Goal: Information Seeking & Learning: Check status

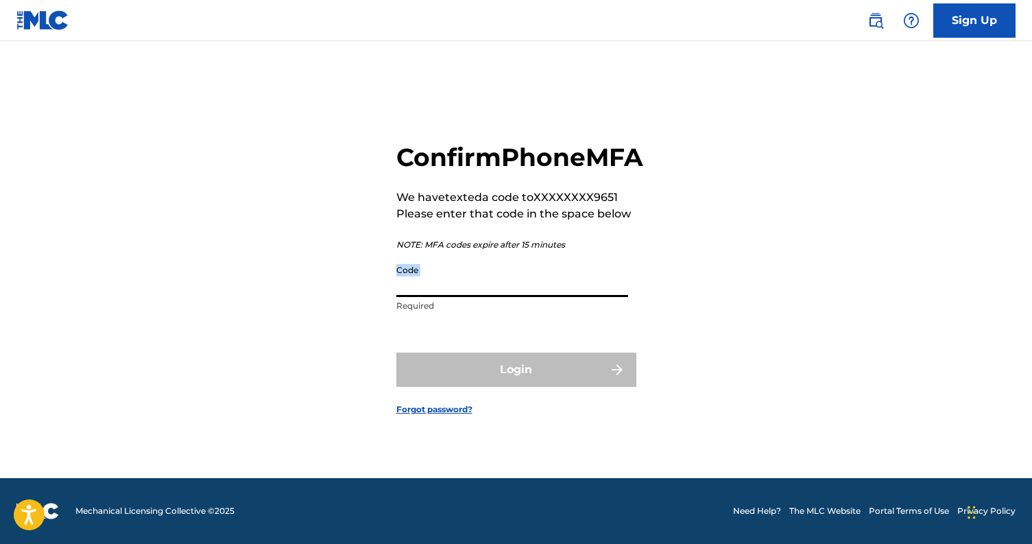
click at [530, 297] on input "Code" at bounding box center [512, 277] width 232 height 39
click at [704, 337] on div "Confirm Phone MFA We have texted a code to XXXXXXXX9651 Please enter that code …" at bounding box center [516, 268] width 960 height 420
click at [512, 296] on input "Code" at bounding box center [512, 277] width 232 height 39
paste input "128236"
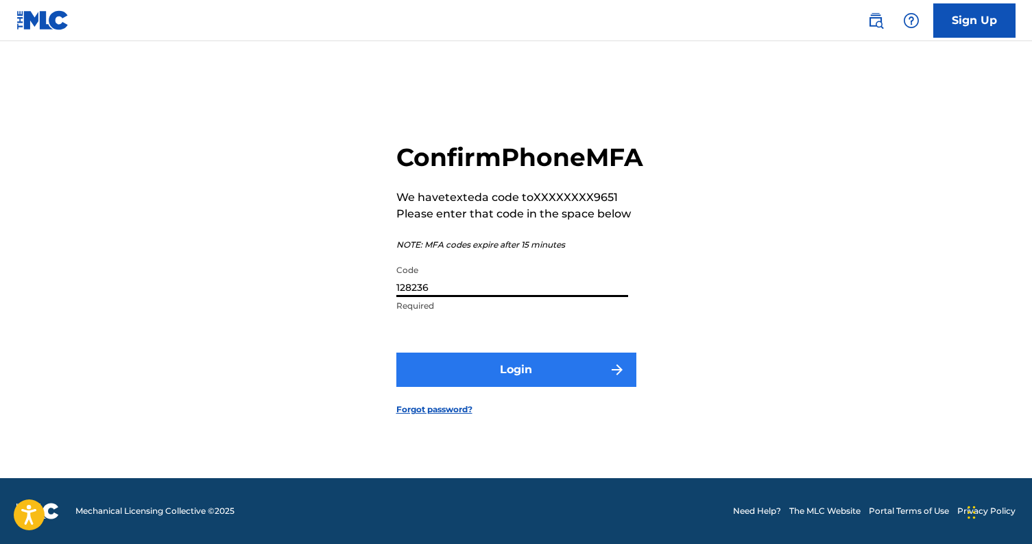
type input "128236"
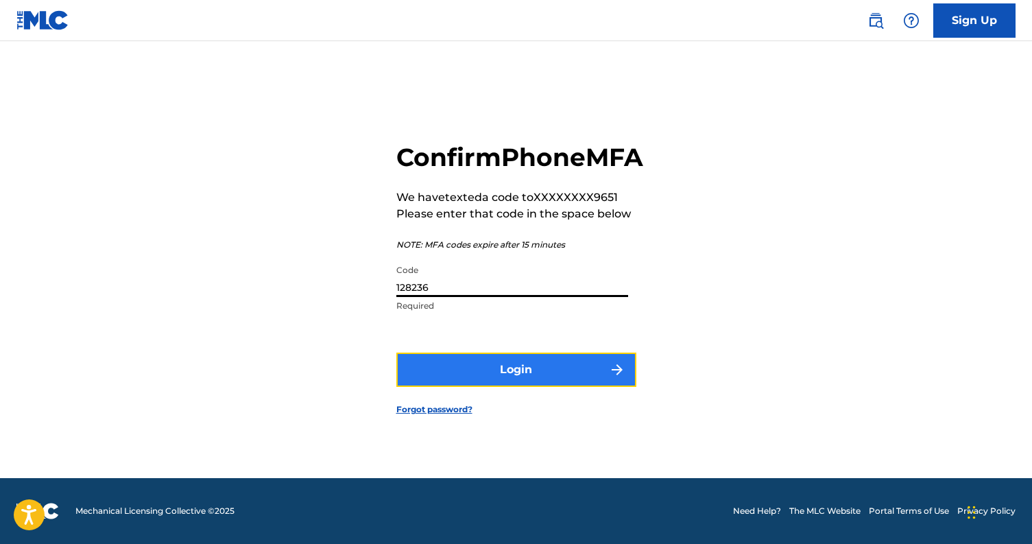
click at [495, 374] on button "Login" at bounding box center [516, 369] width 240 height 34
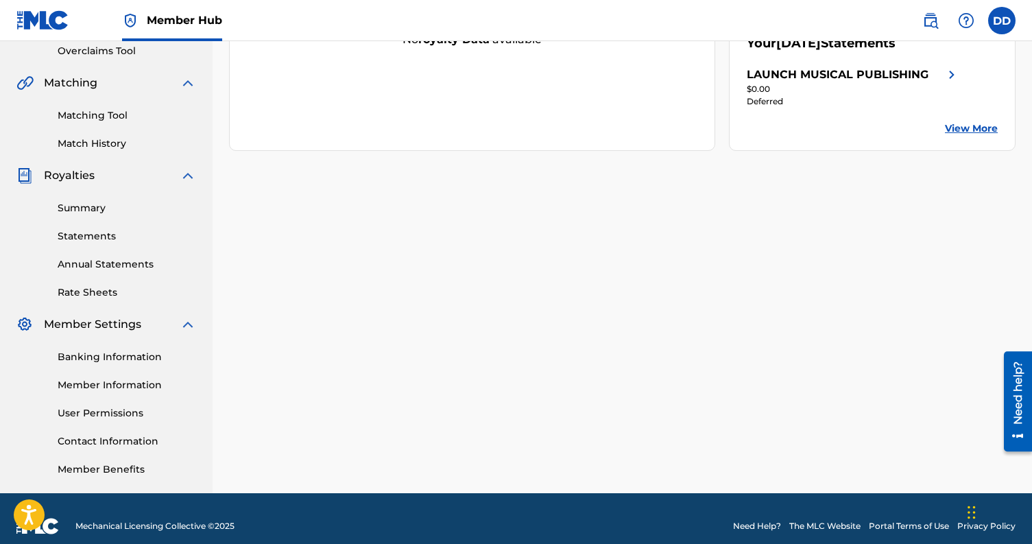
scroll to position [306, 0]
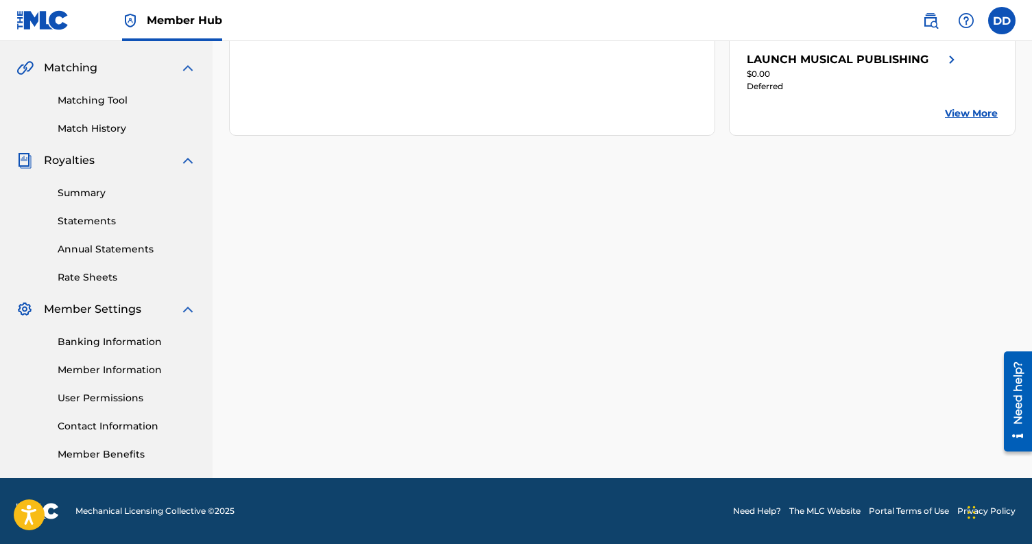
click at [107, 333] on div "Banking Information Member Information User Permissions Contact Information Mem…" at bounding box center [106, 389] width 180 height 144
click at [95, 343] on link "Banking Information" at bounding box center [127, 342] width 139 height 14
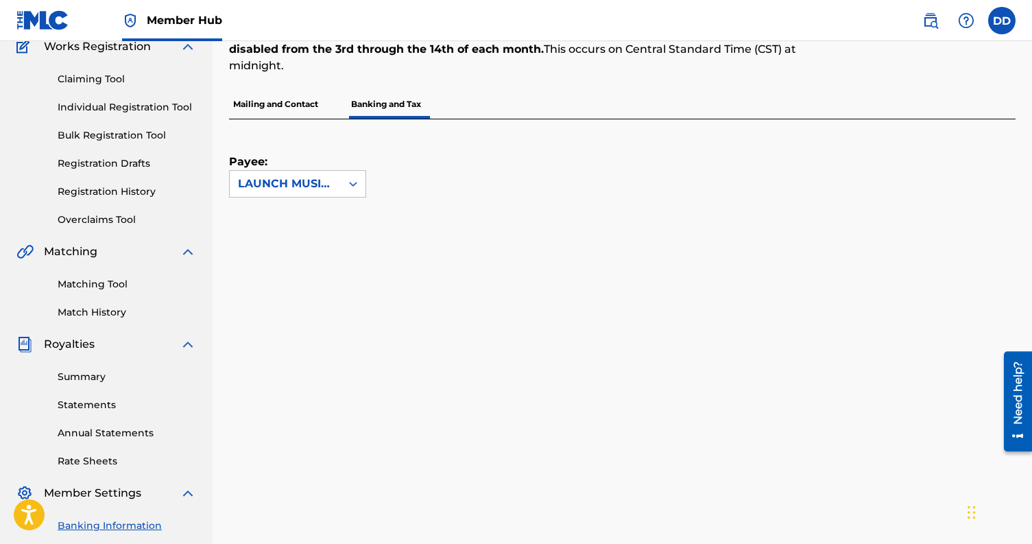
scroll to position [127, 0]
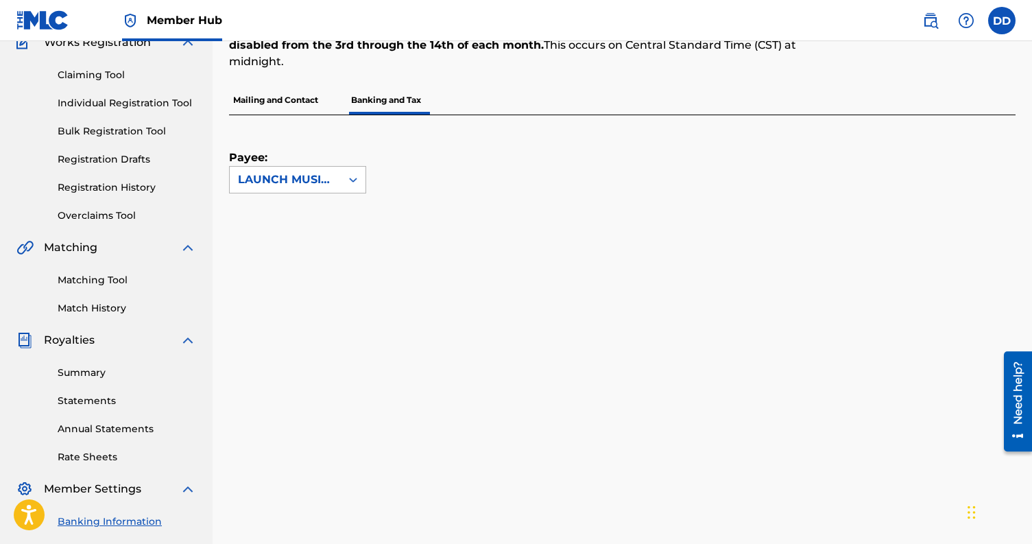
click at [337, 173] on div "LAUNCH MUSICAL PUBLISHING" at bounding box center [285, 180] width 111 height 26
click at [562, 158] on div "Payee: LAUNCH MUSICAL PUBLISHING selected, 1 of 1. 1 result available. Use Up a…" at bounding box center [606, 154] width 754 height 78
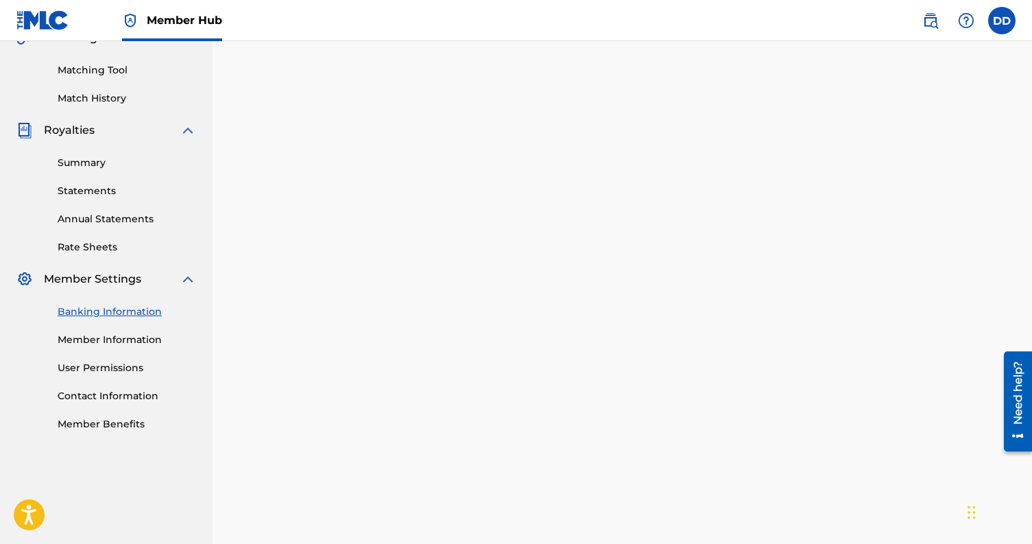
scroll to position [250, 0]
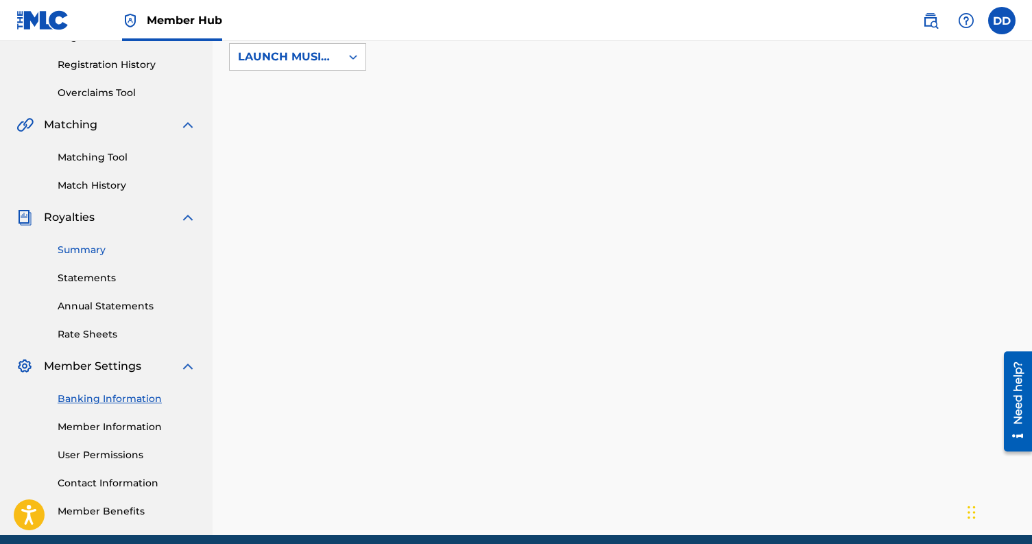
click at [104, 250] on link "Summary" at bounding box center [127, 250] width 139 height 14
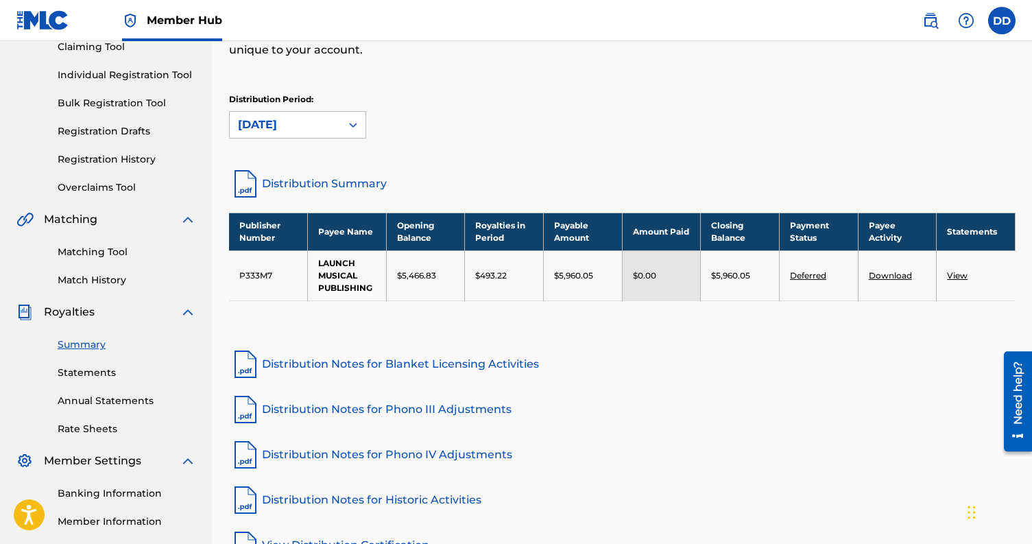
scroll to position [161, 0]
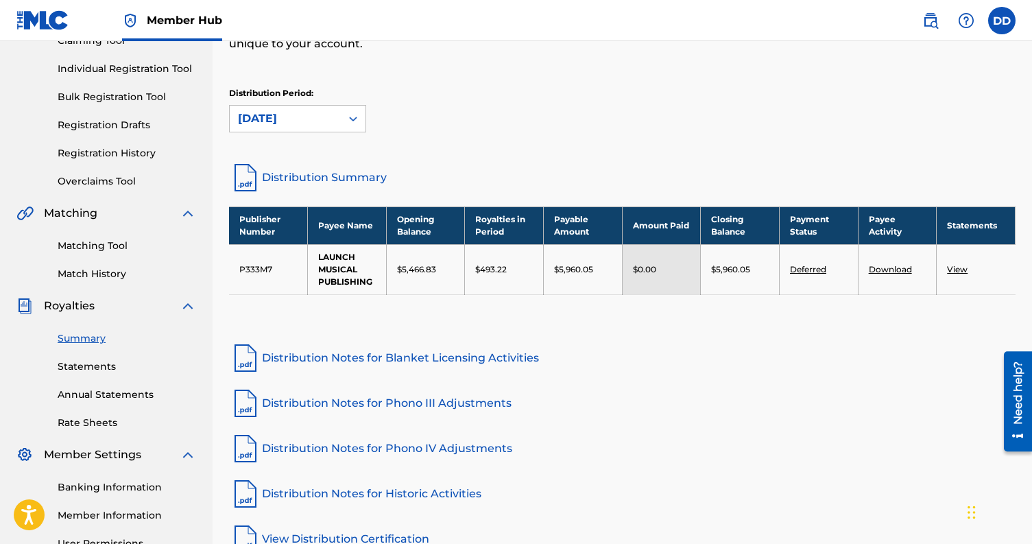
click at [959, 267] on link "View" at bounding box center [957, 269] width 21 height 10
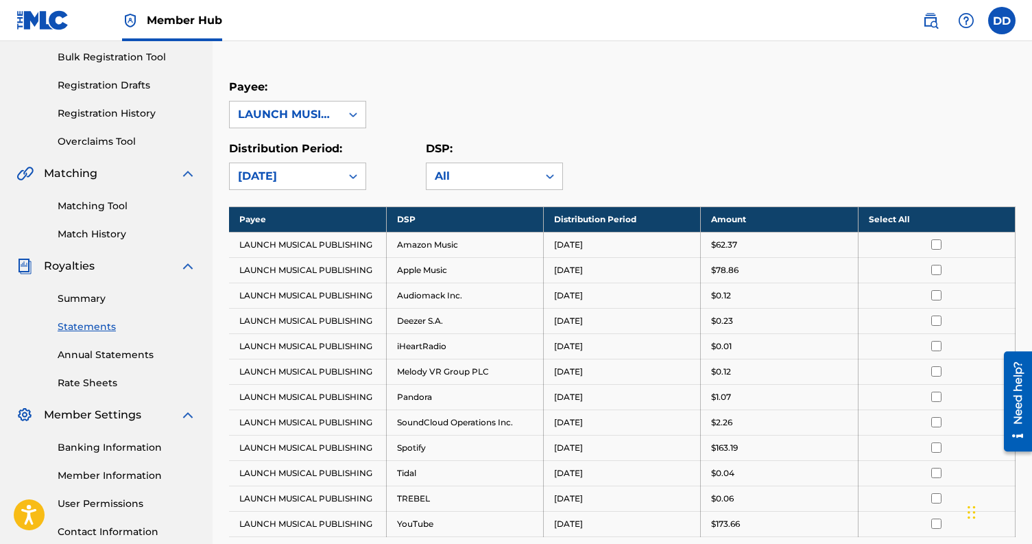
scroll to position [119, 0]
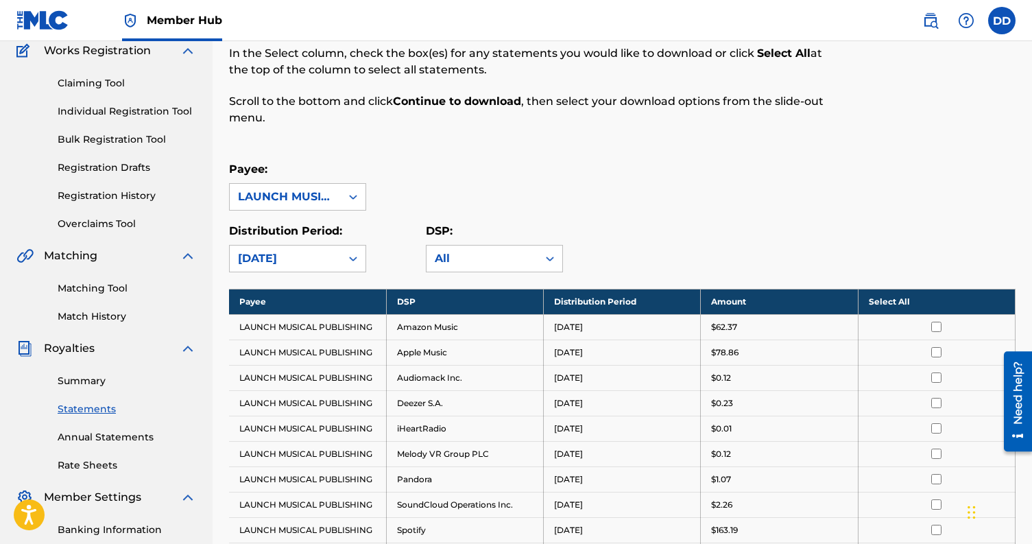
click at [457, 237] on p "DSP:" at bounding box center [494, 231] width 137 height 16
click at [453, 256] on div "All" at bounding box center [482, 258] width 95 height 16
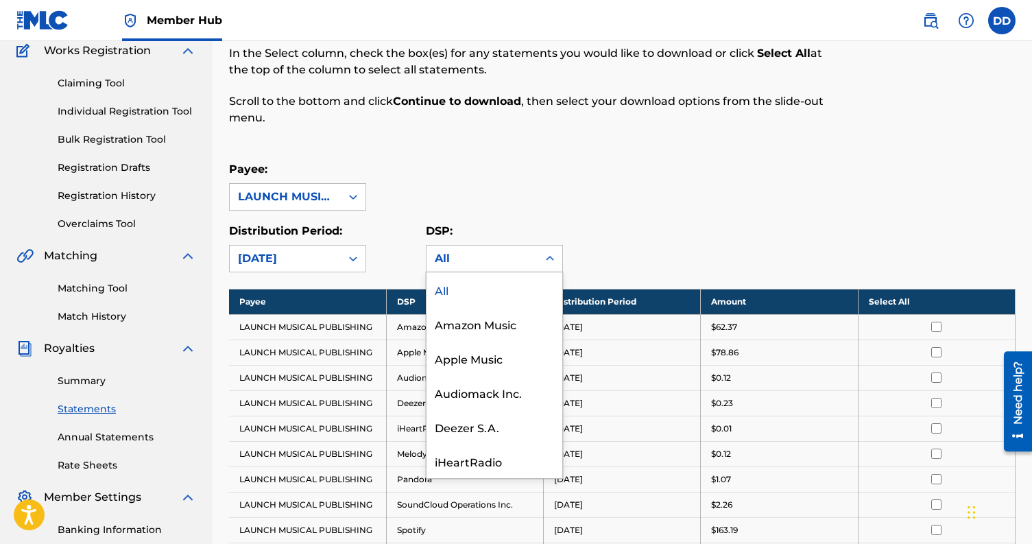
click at [468, 167] on div "Payee: LAUNCH MUSICAL PUBLISHING" at bounding box center [622, 185] width 786 height 49
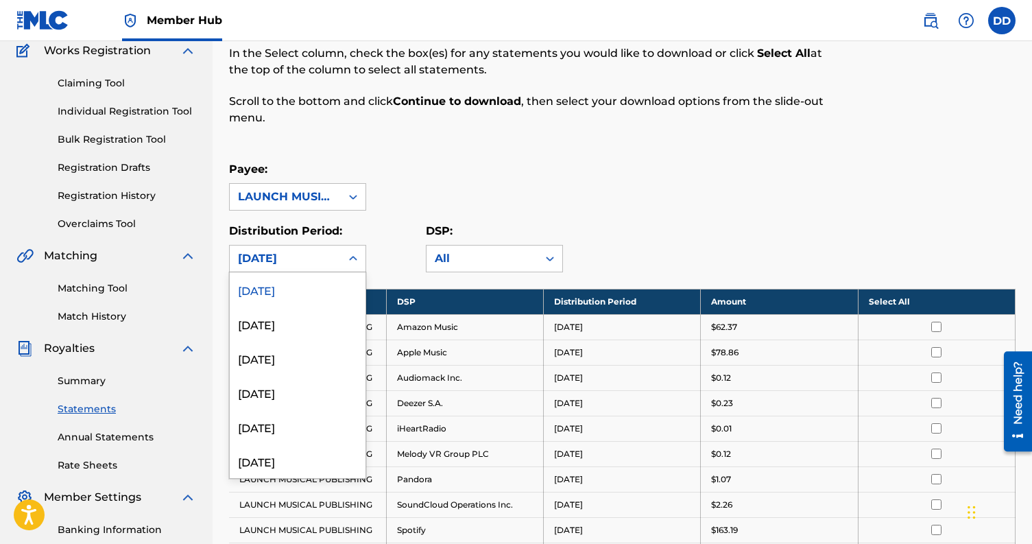
click at [296, 261] on div "[DATE]" at bounding box center [285, 258] width 95 height 16
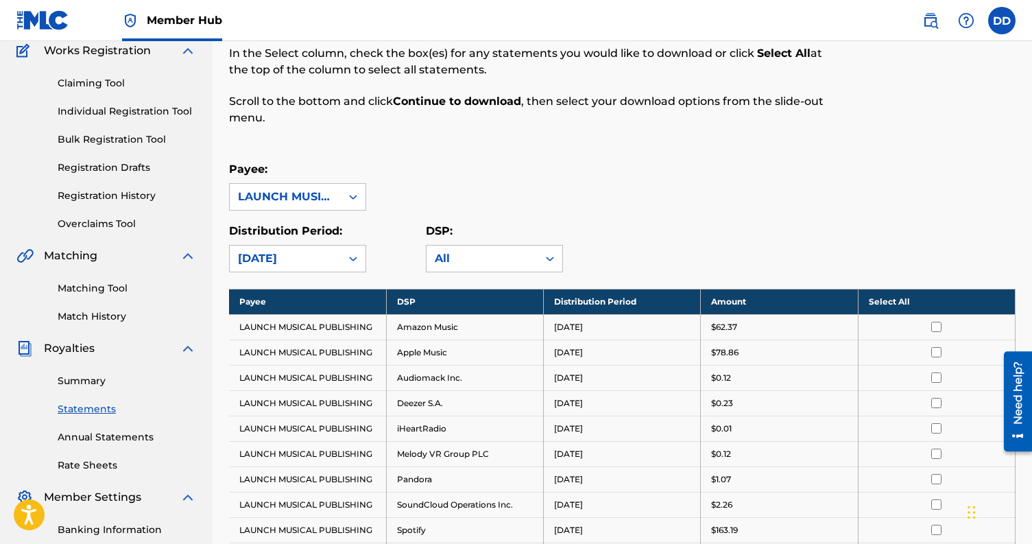
click at [451, 169] on div "Payee: LAUNCH MUSICAL PUBLISHING" at bounding box center [622, 185] width 786 height 49
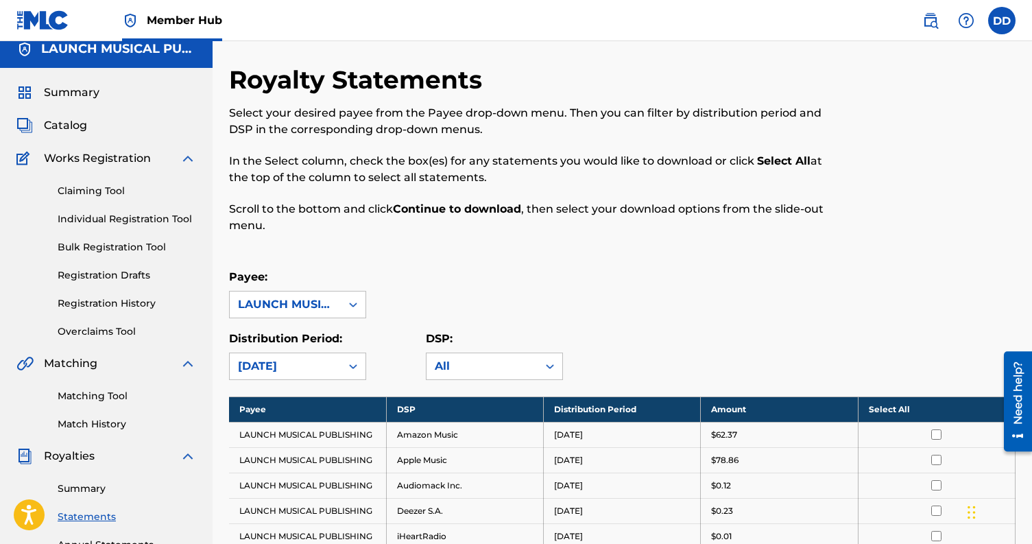
scroll to position [0, 0]
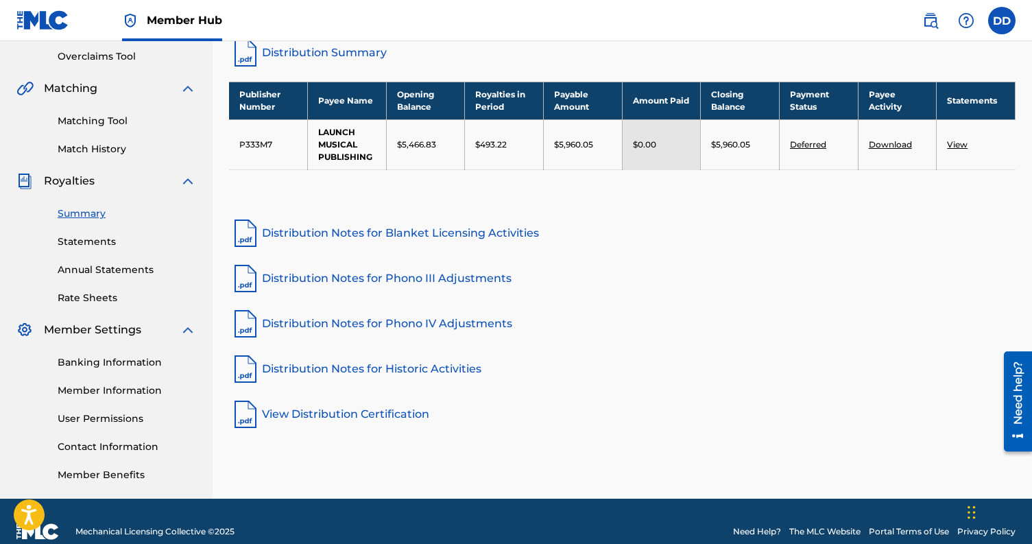
scroll to position [300, 0]
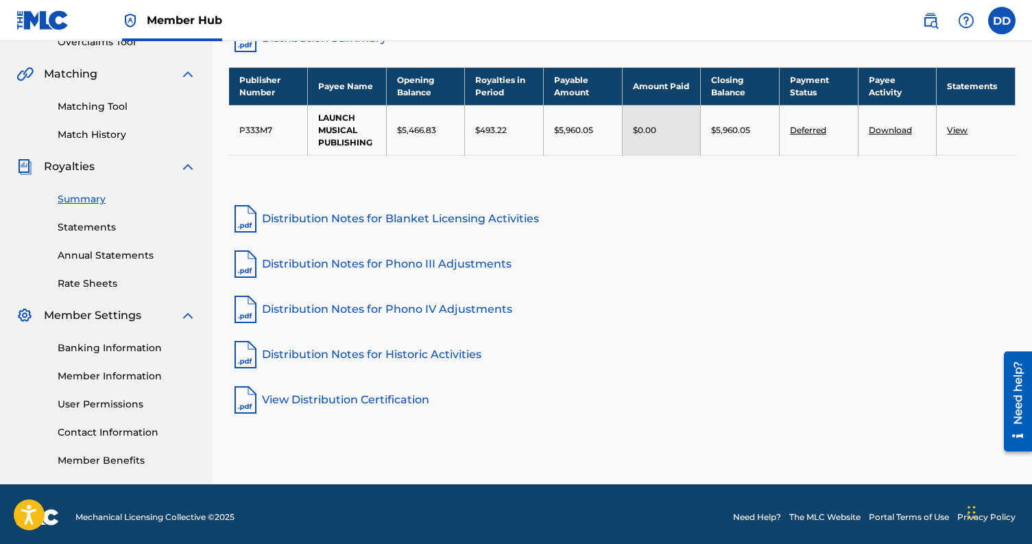
click at [496, 269] on link "Distribution Notes for Phono III Adjustments" at bounding box center [622, 264] width 786 height 33
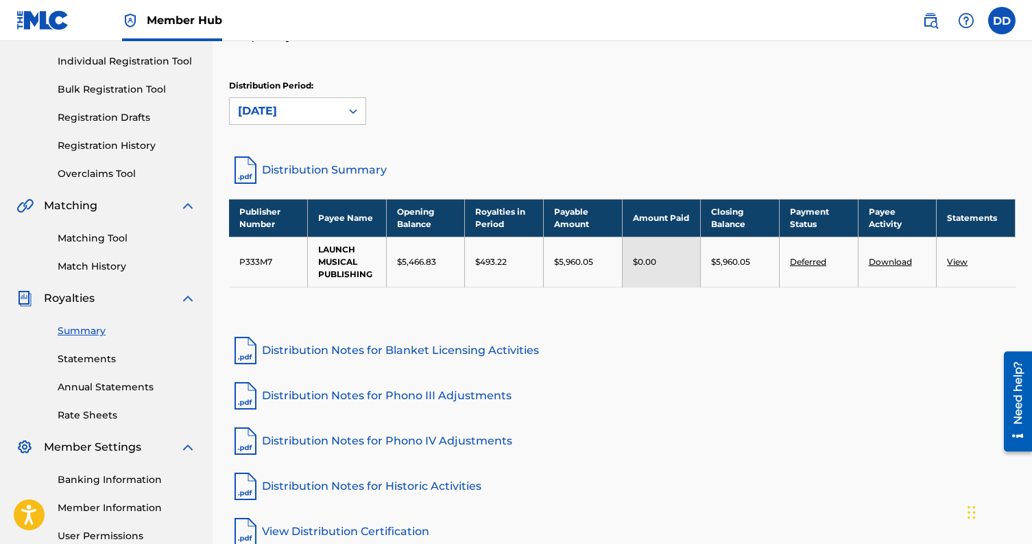
click at [105, 333] on link "Summary" at bounding box center [127, 331] width 139 height 14
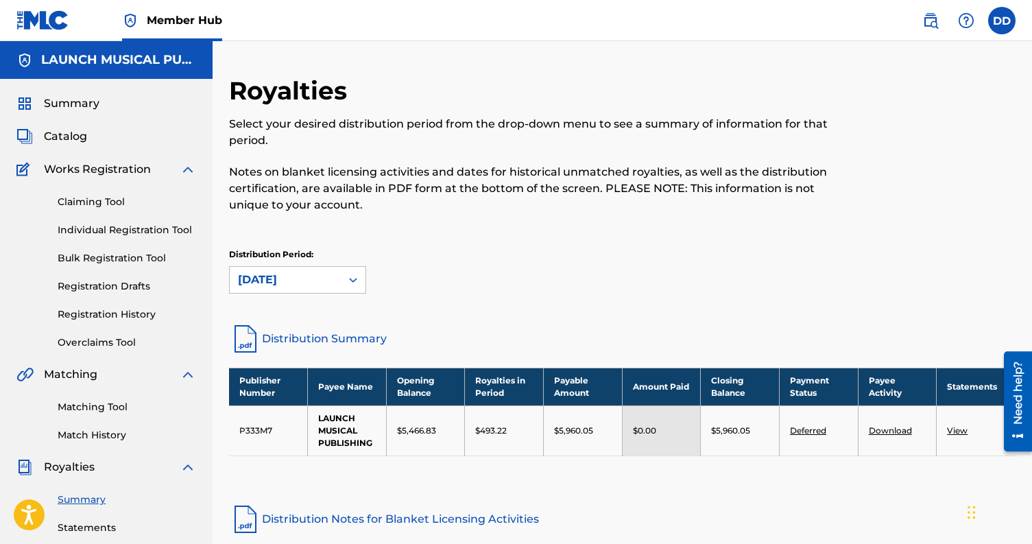
click at [799, 431] on link "Deferred" at bounding box center [808, 430] width 36 height 10
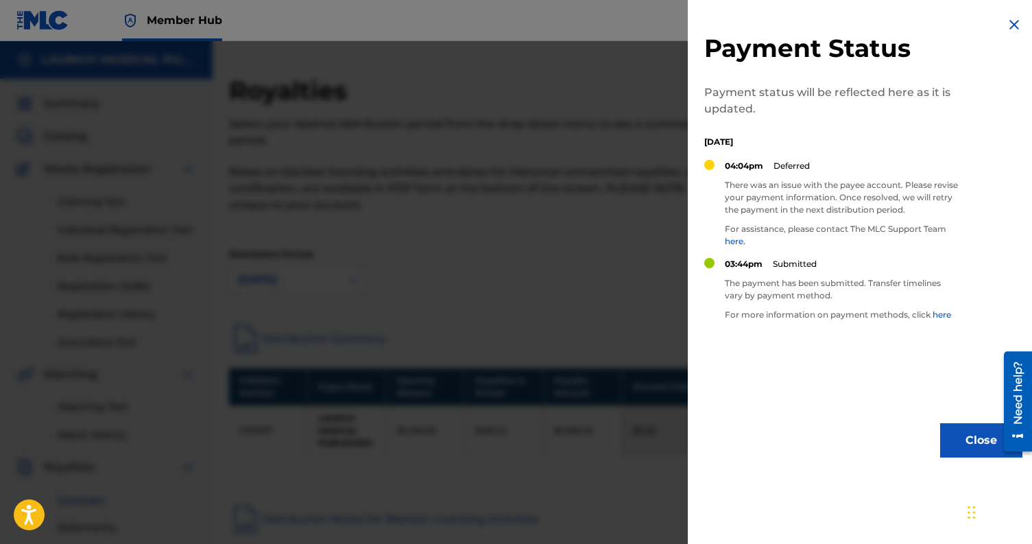
click at [1018, 16] on div "Payment Status Payment status will be reflected here as it is updated. [DATE] 0…" at bounding box center [863, 237] width 351 height 474
click at [1013, 21] on img at bounding box center [1014, 24] width 16 height 16
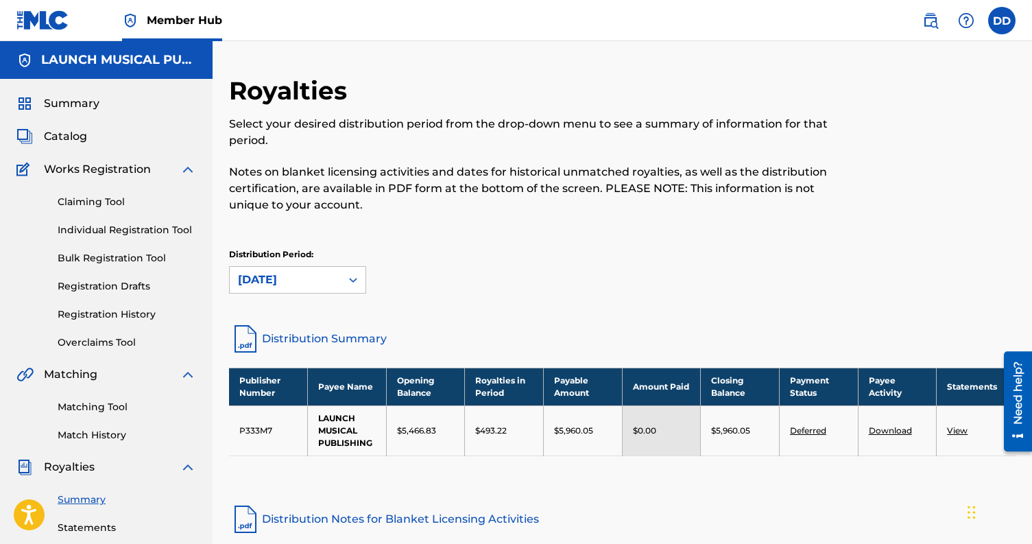
click at [853, 310] on div "Royalties Select your desired distribution period from the drop-down menu to se…" at bounding box center [622, 198] width 786 height 247
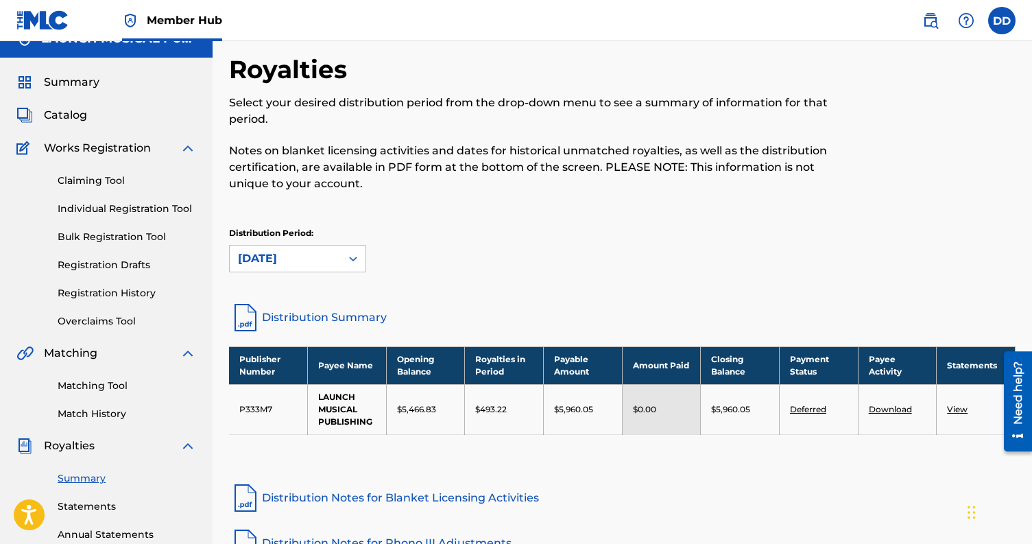
scroll to position [8, 0]
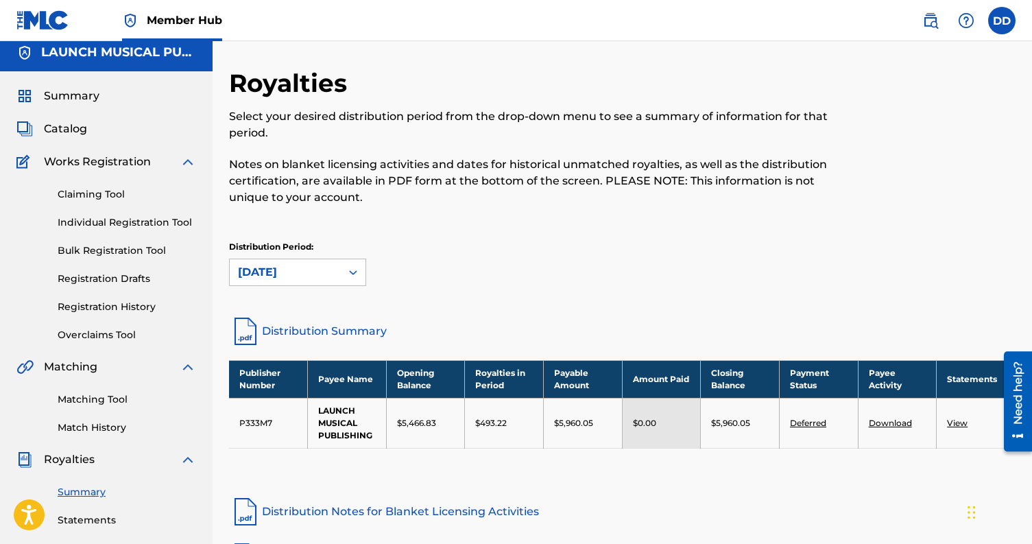
click at [974, 423] on td "View" at bounding box center [976, 423] width 79 height 50
click at [967, 423] on link "View" at bounding box center [957, 423] width 21 height 10
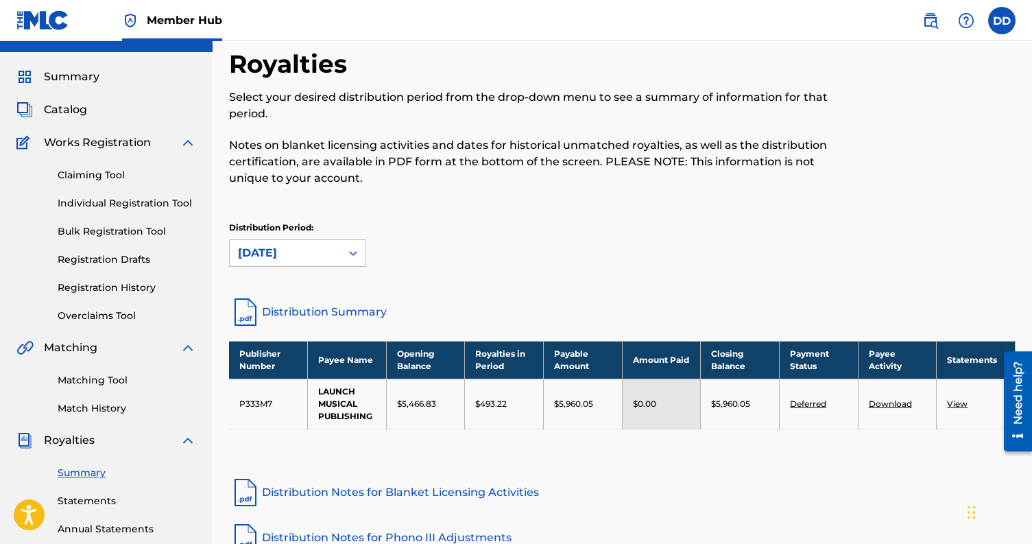
click at [335, 314] on link "Distribution Summary" at bounding box center [622, 312] width 786 height 33
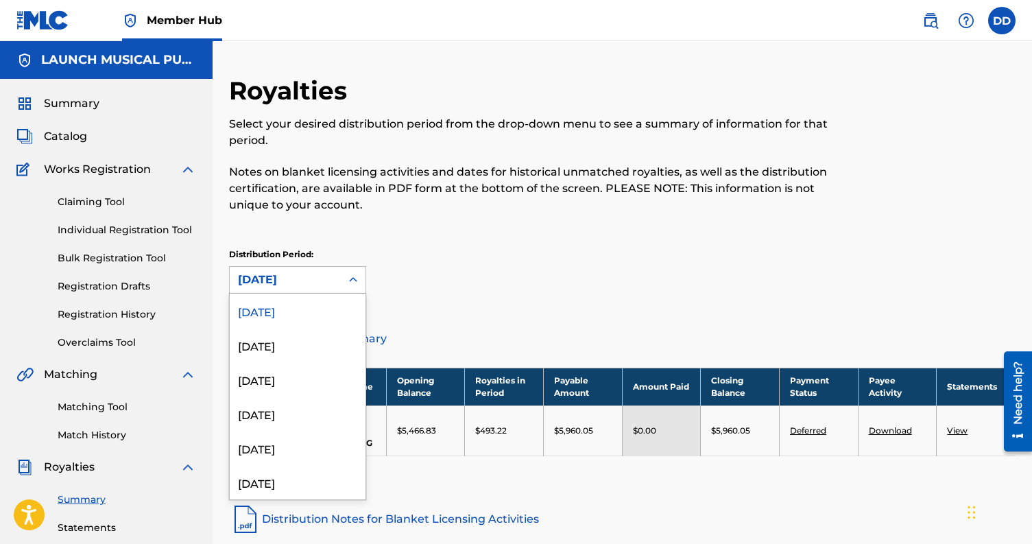
click at [311, 268] on div "[DATE]" at bounding box center [285, 280] width 111 height 26
click at [328, 339] on div "[DATE]" at bounding box center [298, 345] width 136 height 34
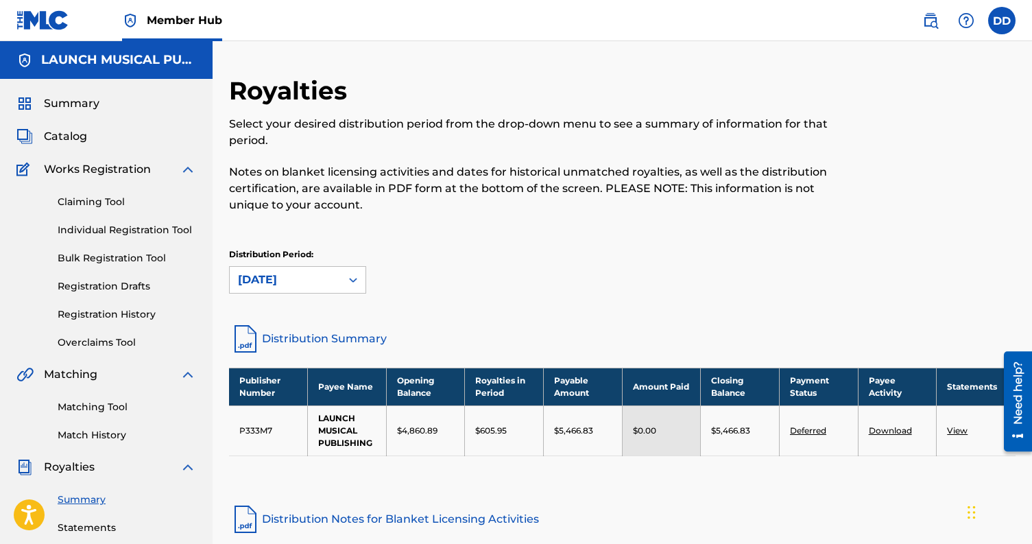
click at [311, 339] on link "Distribution Summary" at bounding box center [622, 338] width 786 height 33
click at [345, 263] on div "Distribution Period: [DATE]" at bounding box center [297, 270] width 137 height 45
click at [333, 272] on div "[DATE]" at bounding box center [285, 280] width 111 height 26
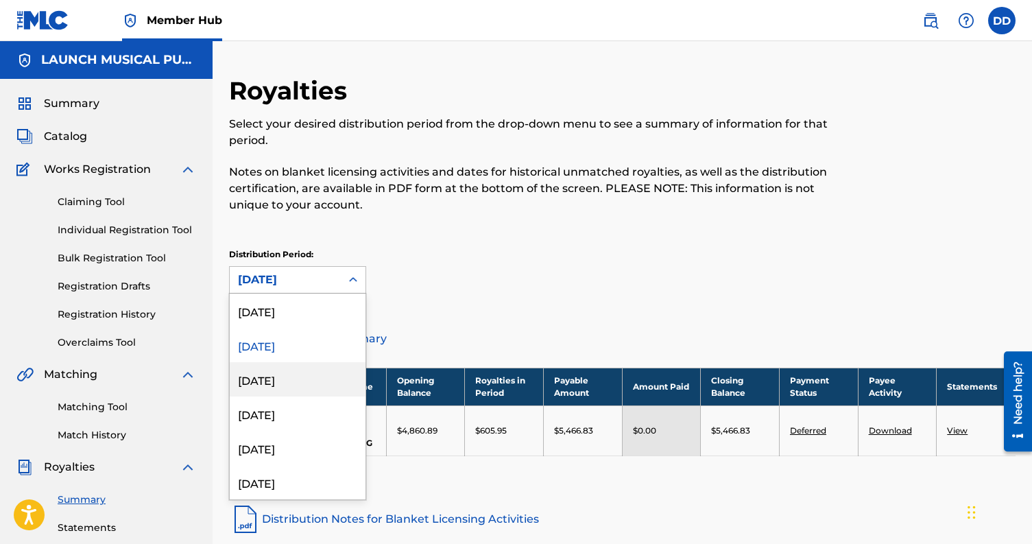
click at [311, 384] on div "[DATE]" at bounding box center [298, 379] width 136 height 34
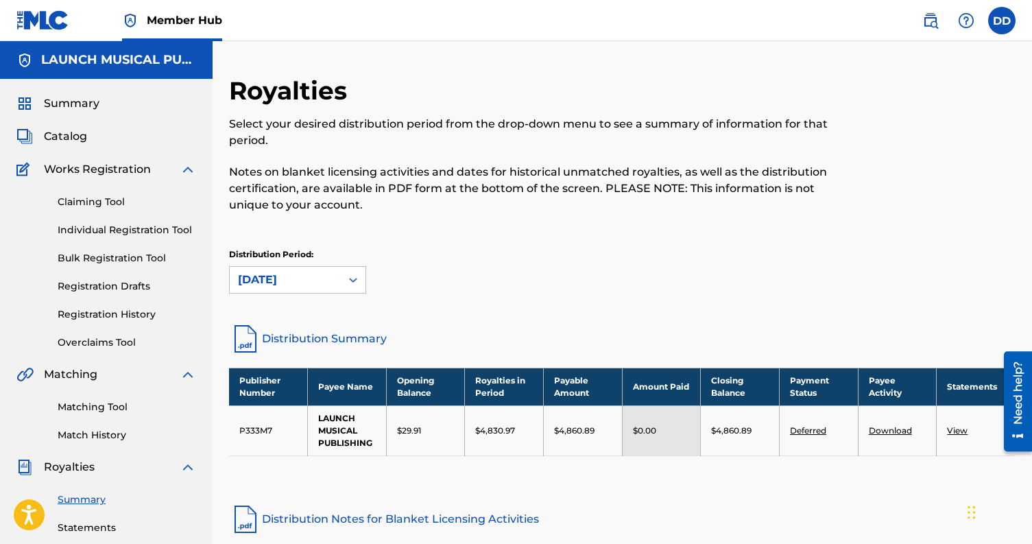
click at [352, 332] on link "Distribution Summary" at bounding box center [622, 338] width 786 height 33
click at [306, 285] on div "[DATE]" at bounding box center [285, 280] width 95 height 16
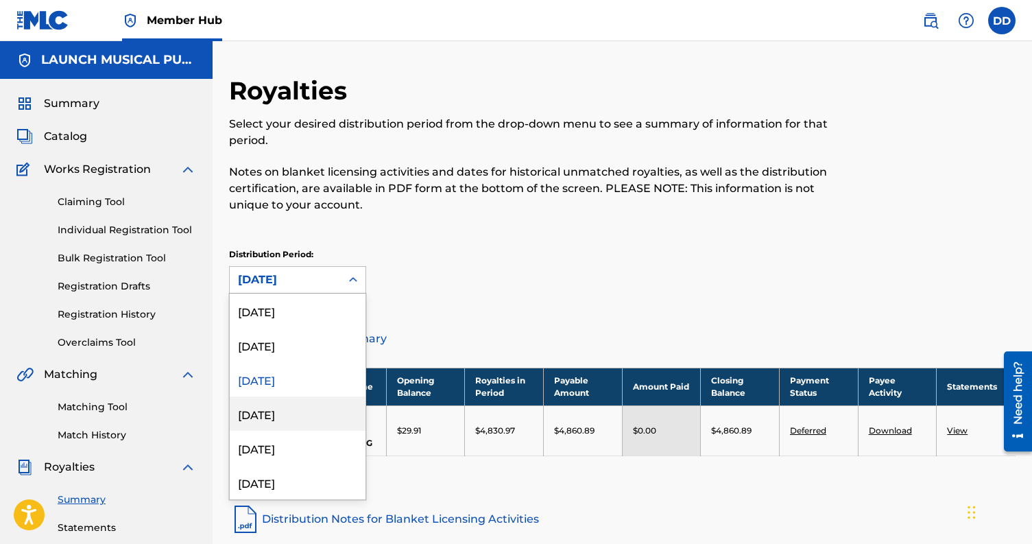
click at [305, 400] on div "[DATE]" at bounding box center [298, 413] width 136 height 34
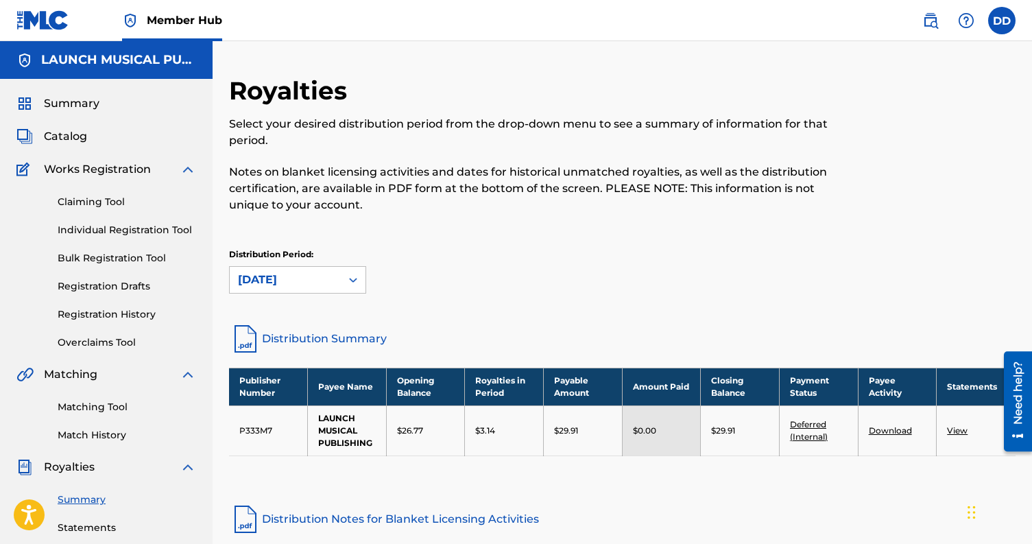
click at [326, 339] on link "Distribution Summary" at bounding box center [622, 338] width 786 height 33
click at [83, 101] on span "Summary" at bounding box center [72, 103] width 56 height 16
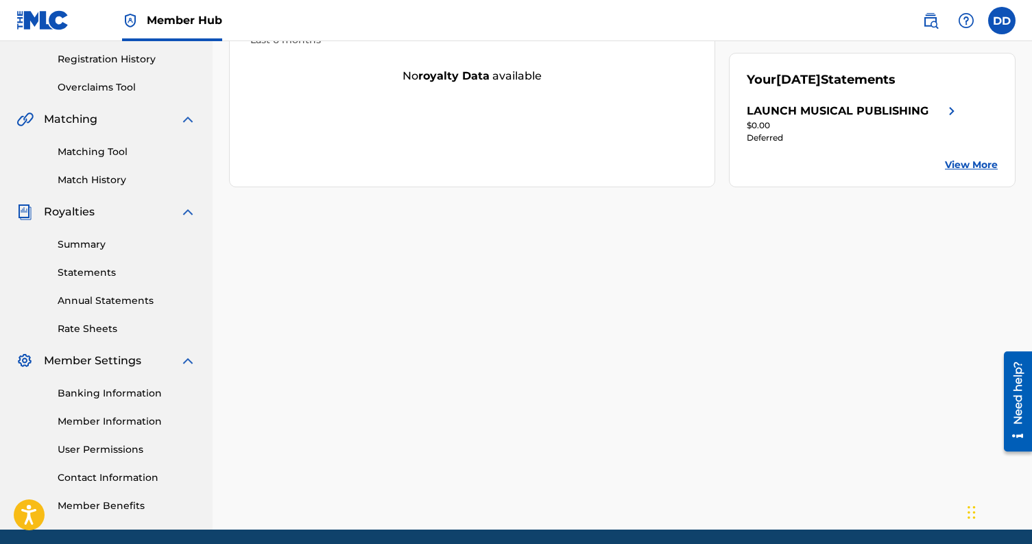
scroll to position [306, 0]
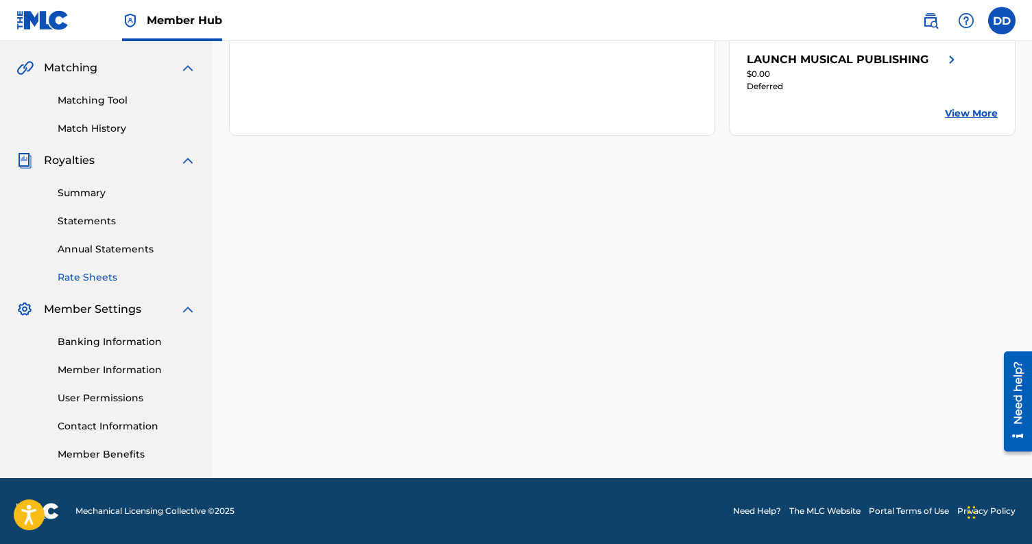
click at [93, 272] on link "Rate Sheets" at bounding box center [127, 277] width 139 height 14
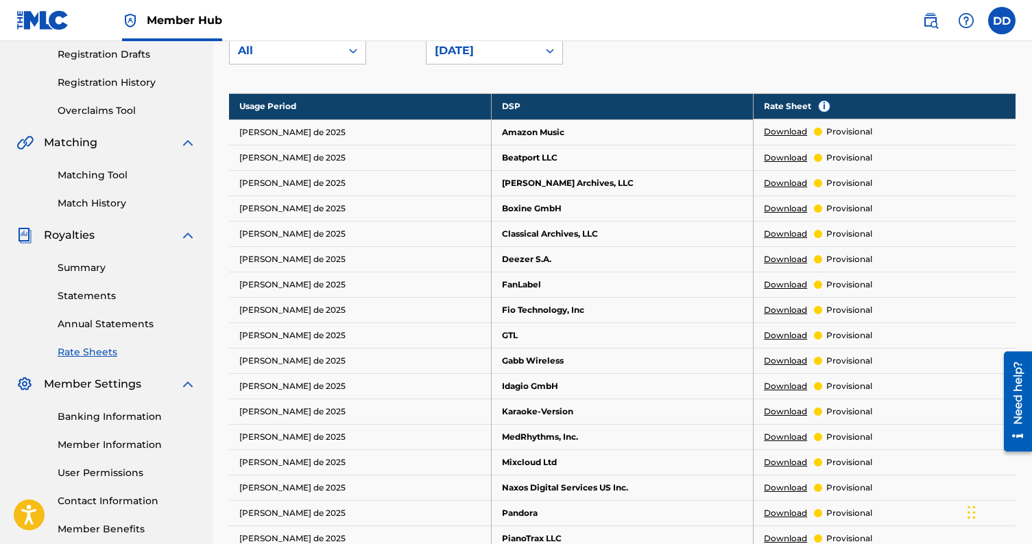
scroll to position [182, 0]
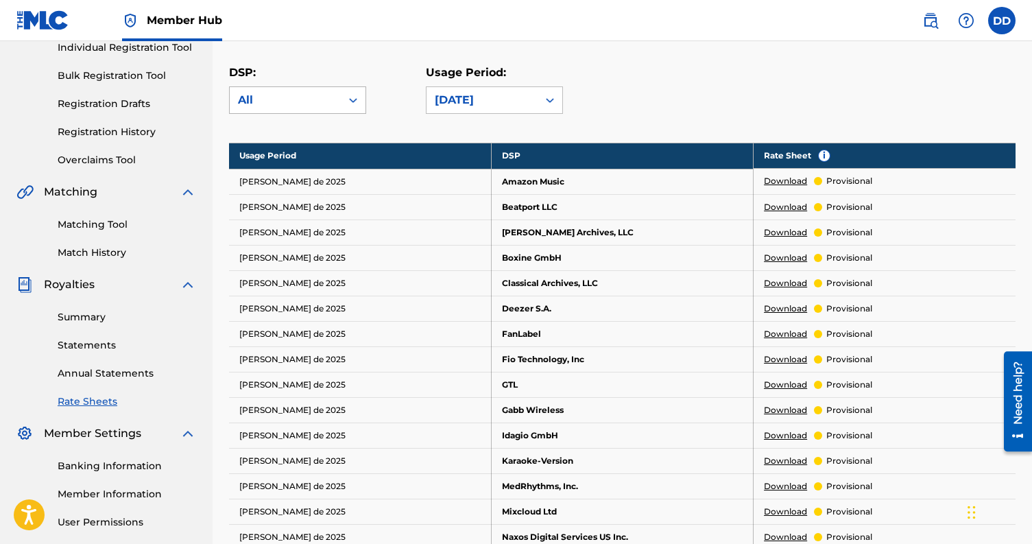
click at [302, 108] on div "All" at bounding box center [285, 100] width 95 height 16
click at [366, 82] on div "DSP: All" at bounding box center [327, 88] width 197 height 49
click at [143, 368] on link "Annual Statements" at bounding box center [127, 373] width 139 height 14
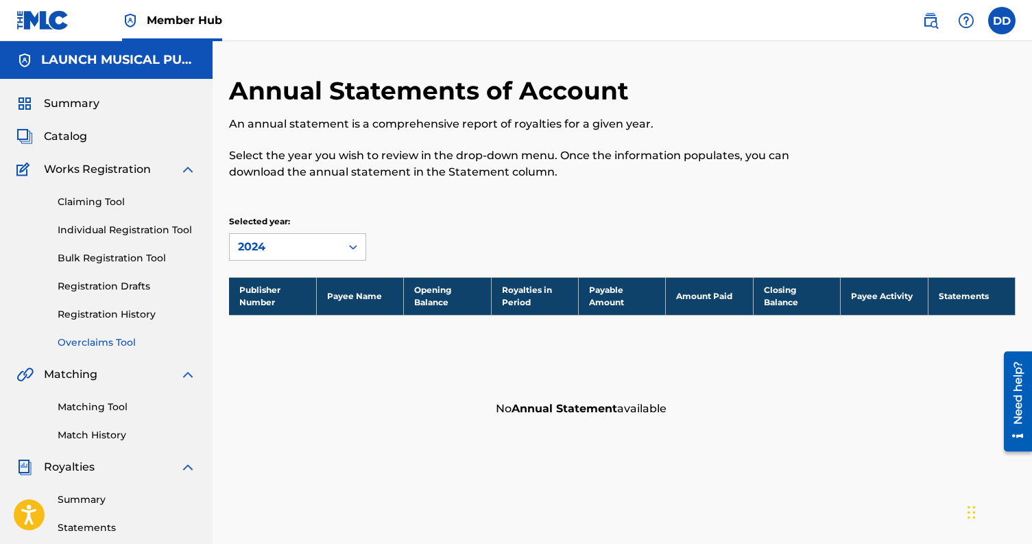
click at [104, 344] on link "Overclaims Tool" at bounding box center [127, 342] width 139 height 14
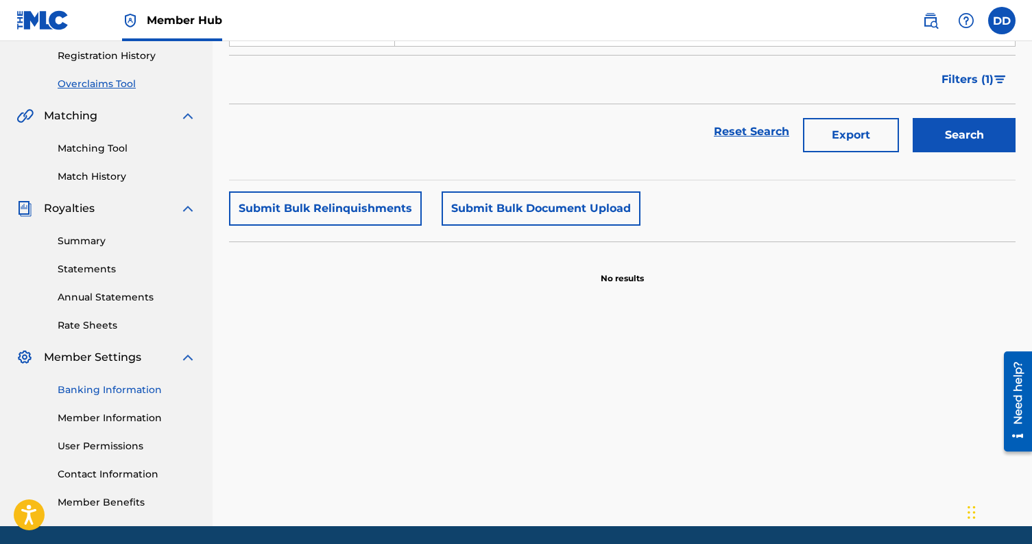
scroll to position [306, 0]
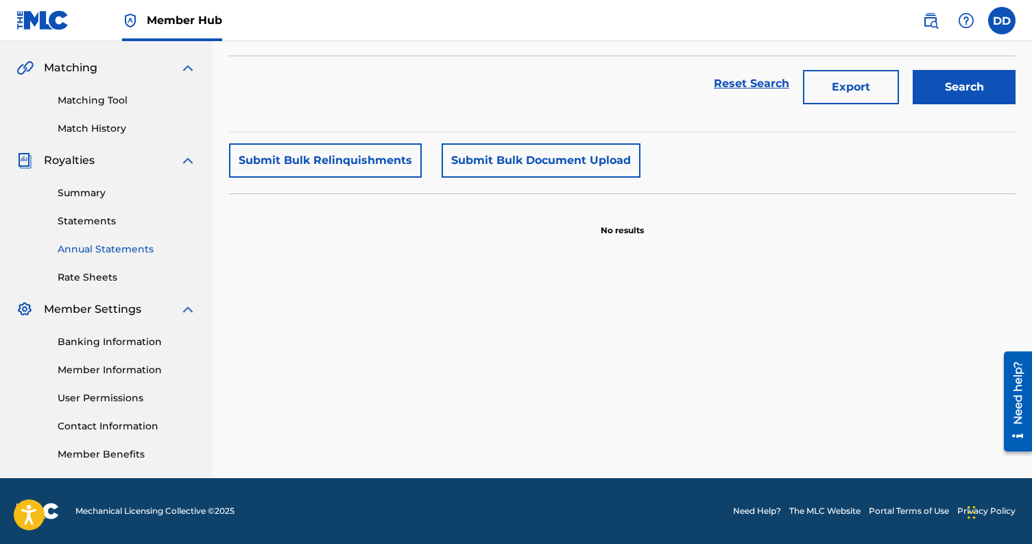
click at [84, 250] on link "Annual Statements" at bounding box center [127, 249] width 139 height 14
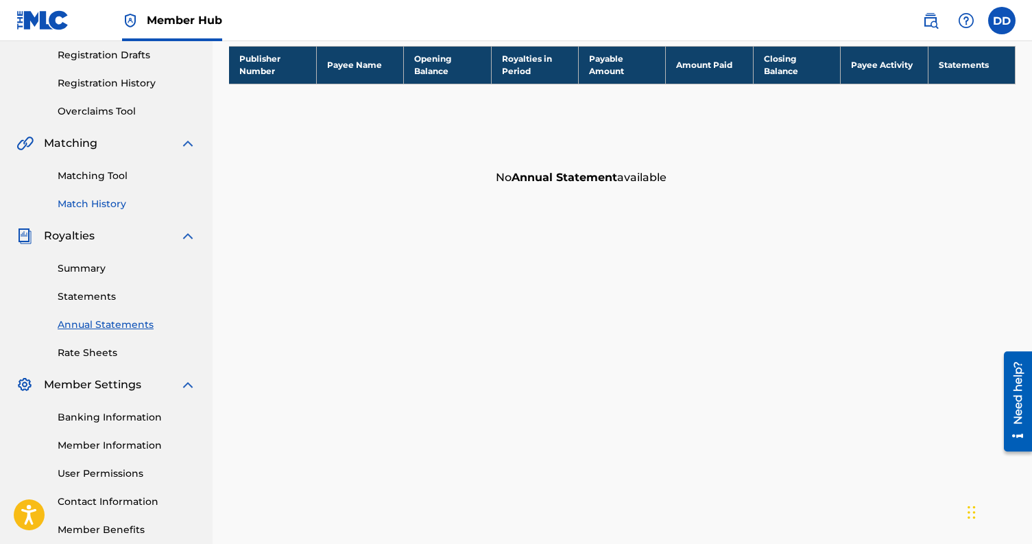
scroll to position [306, 0]
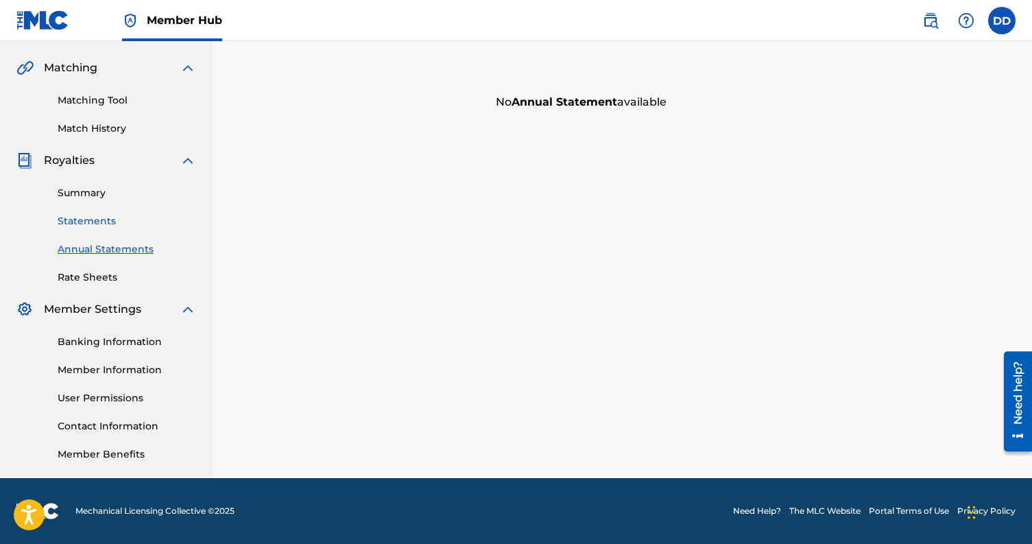
click at [91, 219] on link "Statements" at bounding box center [127, 221] width 139 height 14
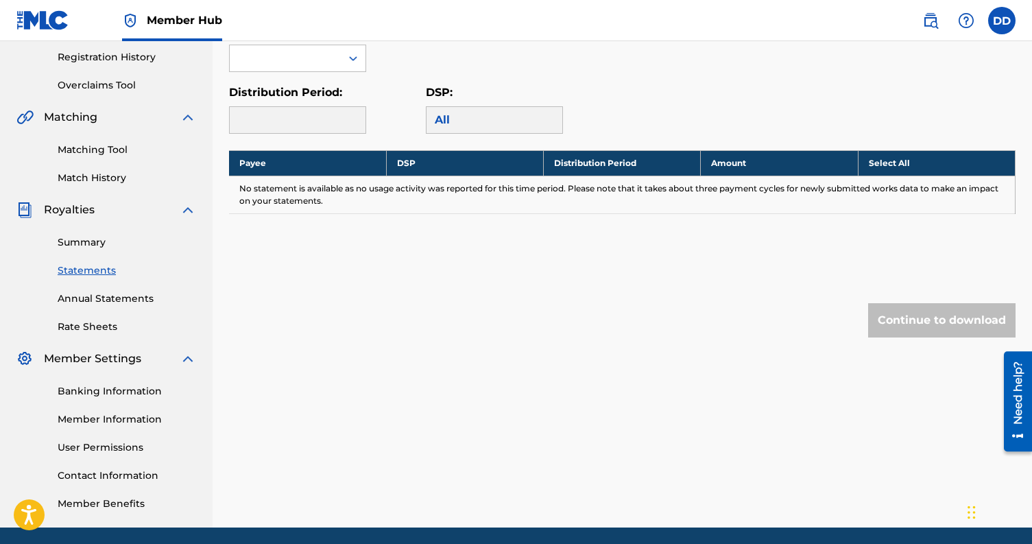
scroll to position [145, 0]
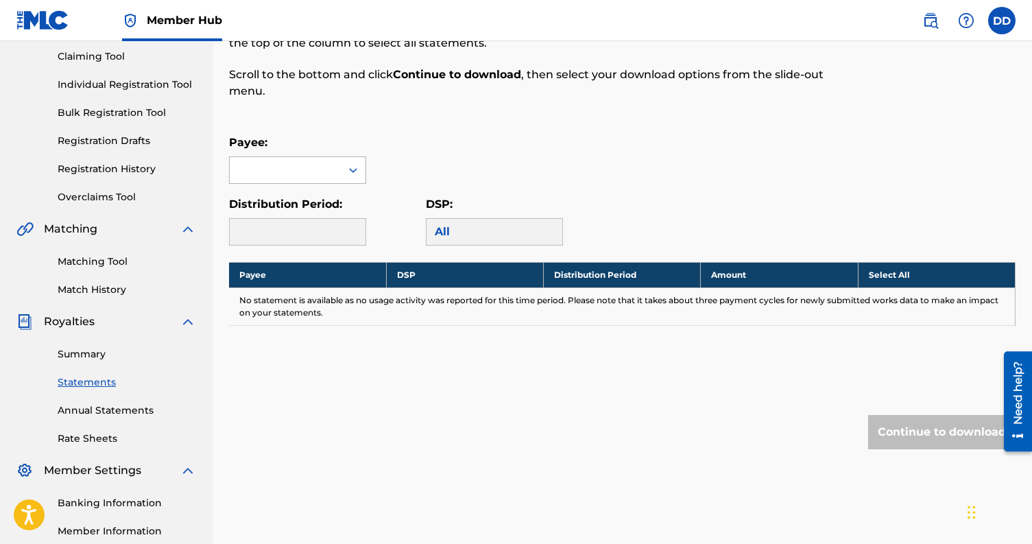
click at [343, 160] on div at bounding box center [353, 170] width 25 height 25
click at [322, 208] on div "LAUNCH MUSICAL PUBLISHING" at bounding box center [298, 209] width 136 height 51
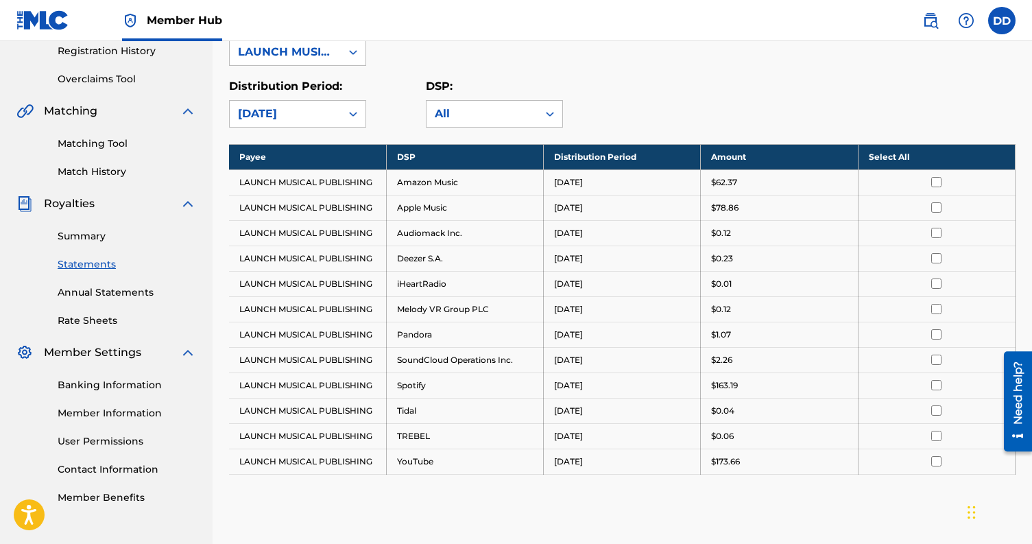
scroll to position [262, 0]
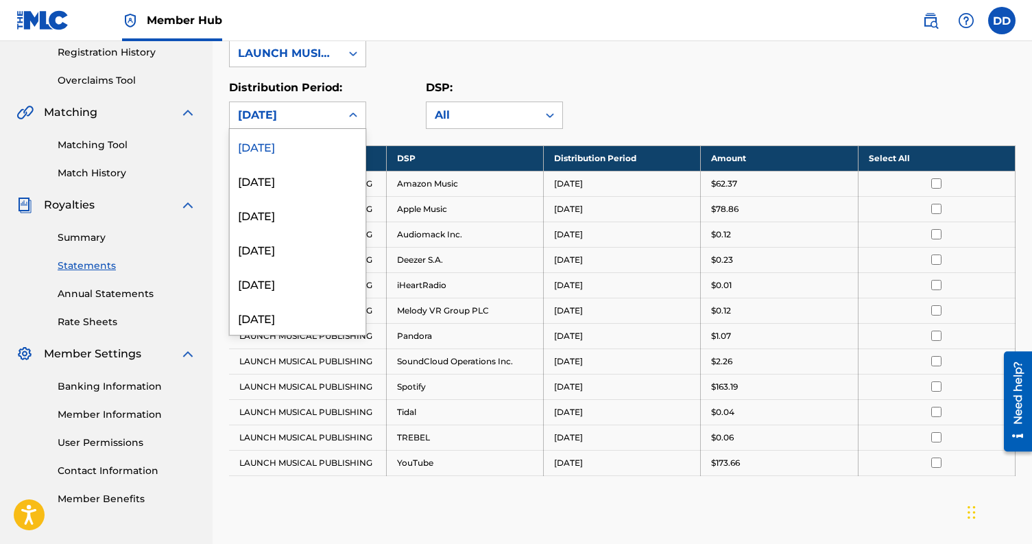
click at [332, 120] on div "[DATE]" at bounding box center [285, 115] width 95 height 16
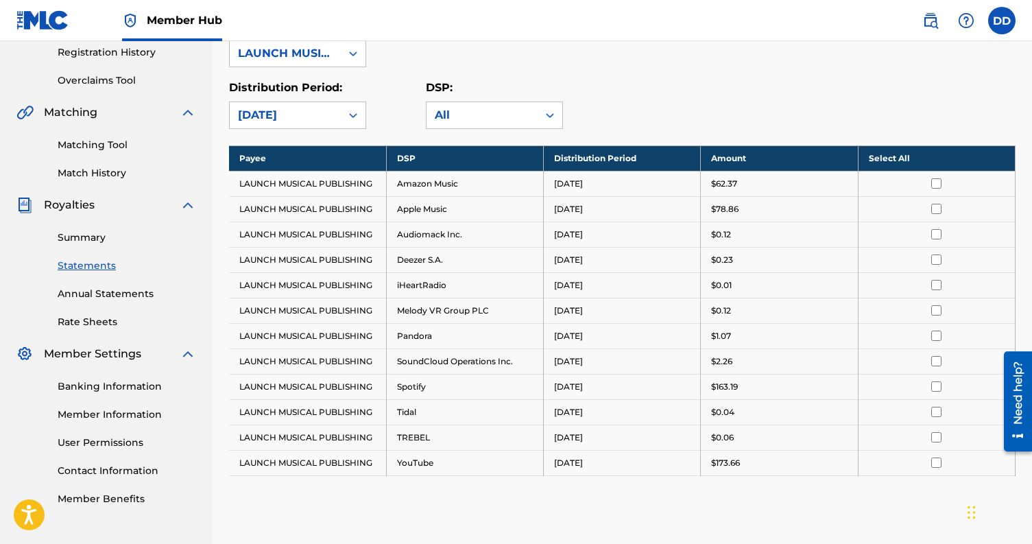
click at [399, 90] on div "Distribution Period: [DATE]" at bounding box center [327, 104] width 197 height 49
click at [433, 97] on div "DSP: All" at bounding box center [494, 104] width 137 height 49
click at [99, 380] on link "Banking Information" at bounding box center [127, 386] width 139 height 14
